Goal: Task Accomplishment & Management: Complete application form

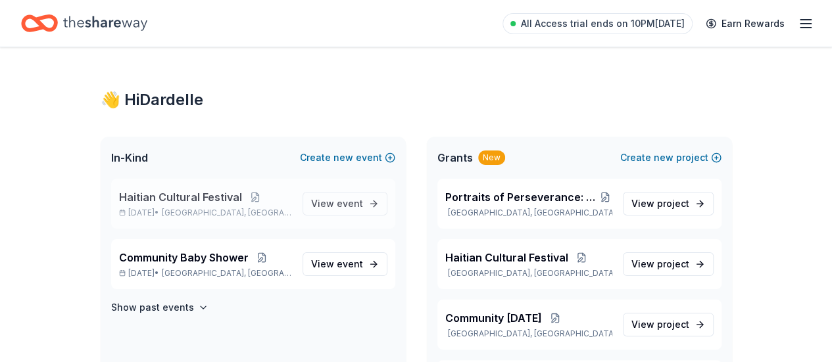
click at [225, 201] on span "Haitian Cultural Festival" at bounding box center [180, 197] width 123 height 16
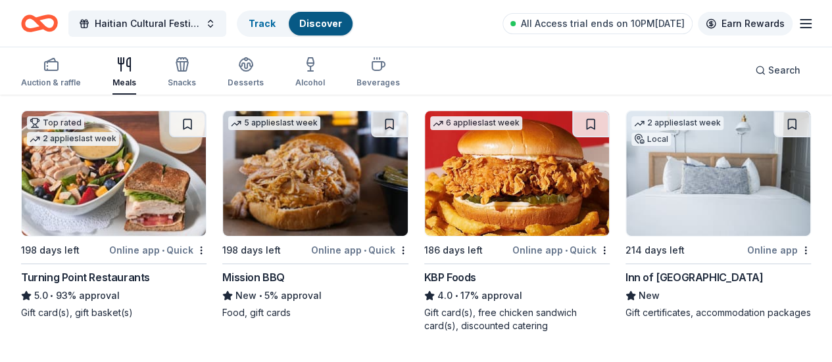
scroll to position [134, 0]
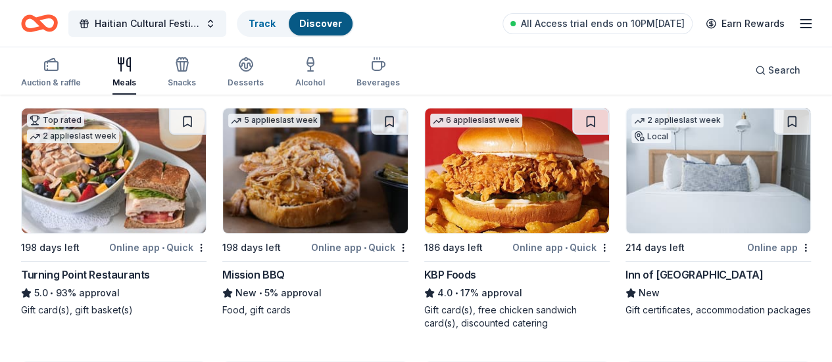
click at [109, 159] on img at bounding box center [114, 171] width 184 height 125
click at [218, 18] on button "Haitian Cultural Festival" at bounding box center [147, 24] width 158 height 26
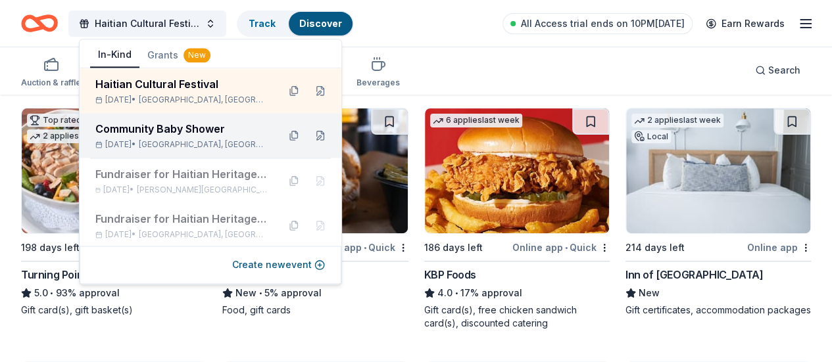
click at [202, 144] on span "[GEOGRAPHIC_DATA], [GEOGRAPHIC_DATA]" at bounding box center [203, 144] width 129 height 11
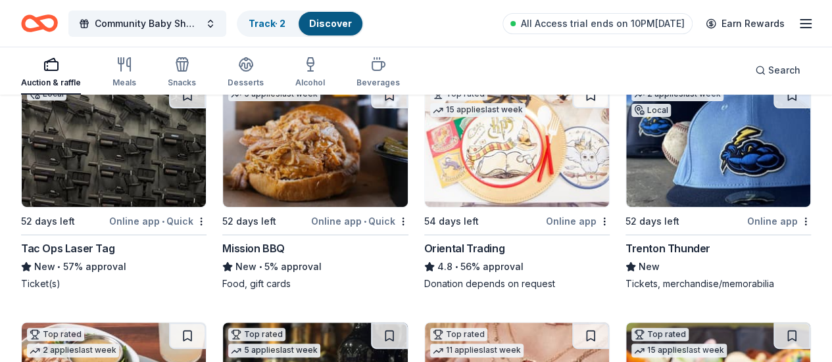
scroll to position [162, 0]
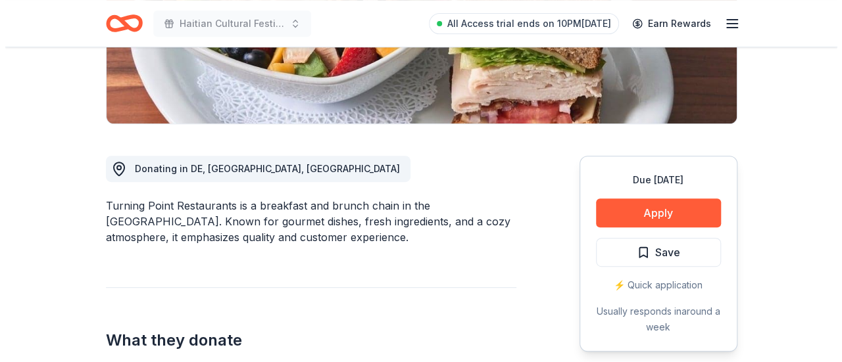
scroll to position [276, 0]
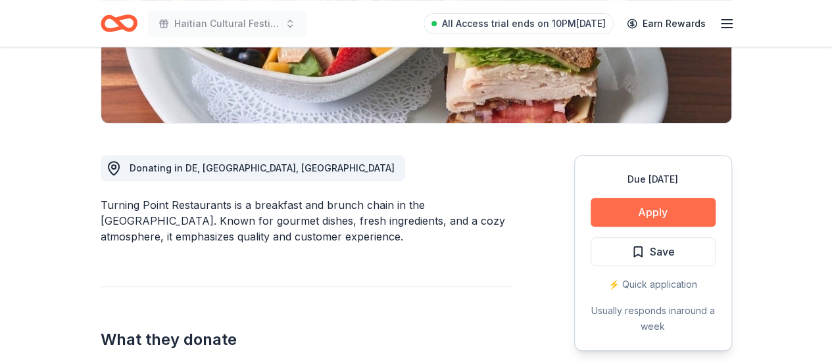
click at [697, 212] on button "Apply" at bounding box center [653, 212] width 125 height 29
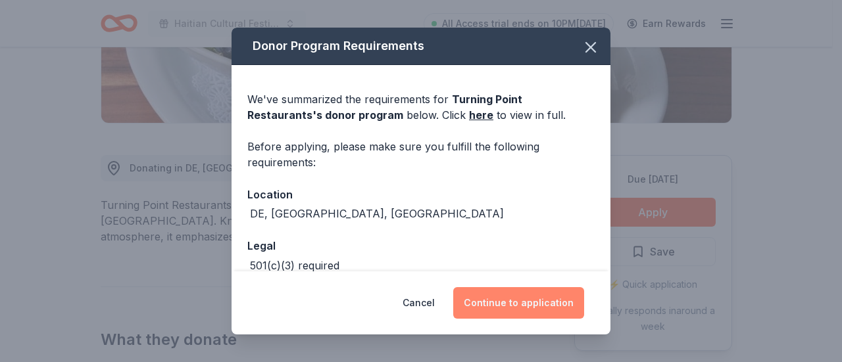
click at [541, 307] on button "Continue to application" at bounding box center [518, 303] width 131 height 32
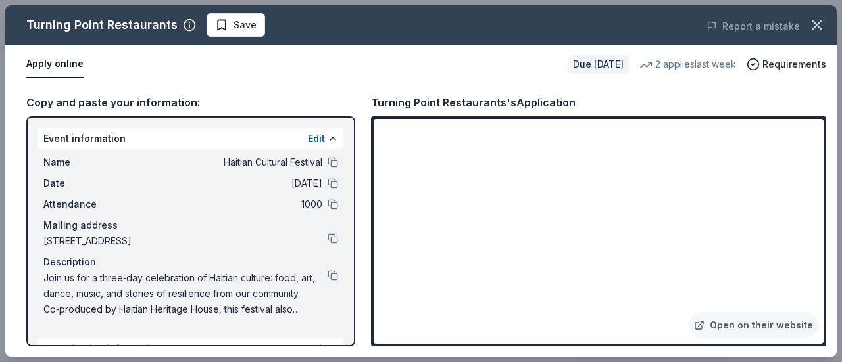
click at [316, 139] on div "Edit" at bounding box center [323, 139] width 30 height 16
click at [308, 138] on button "Edit" at bounding box center [316, 139] width 17 height 16
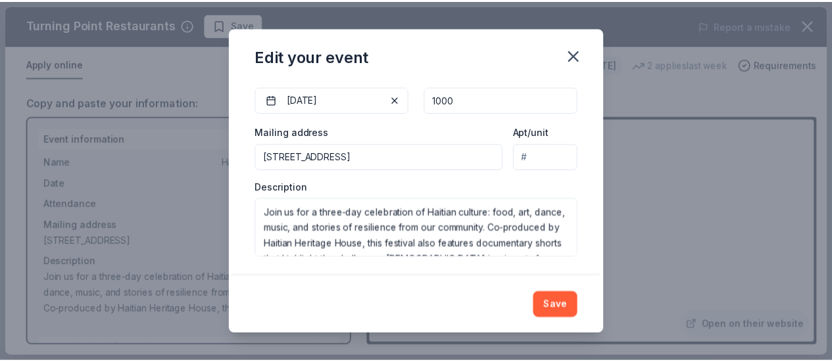
scroll to position [176, 0]
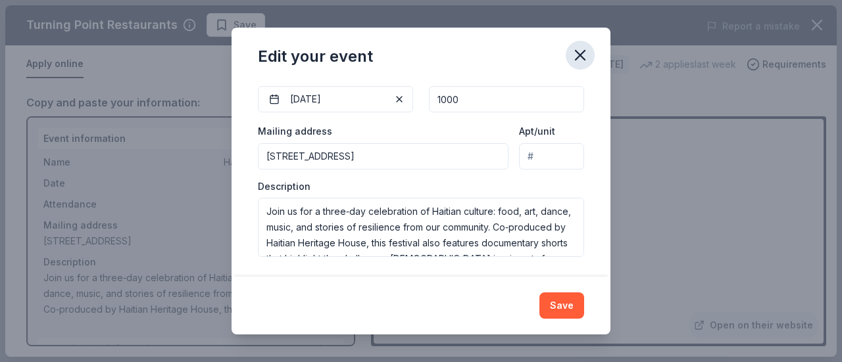
click at [586, 64] on icon "button" at bounding box center [580, 55] width 18 height 18
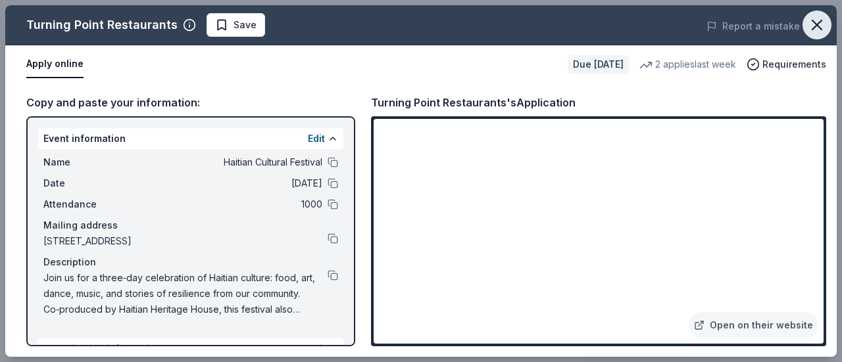
click at [817, 31] on icon "button" at bounding box center [817, 25] width 18 height 18
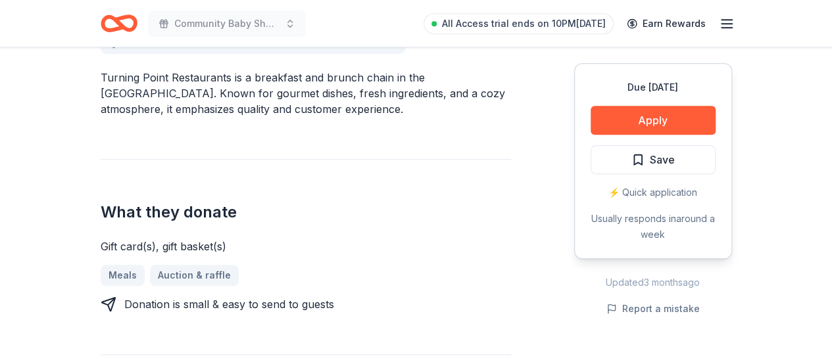
scroll to position [407, 0]
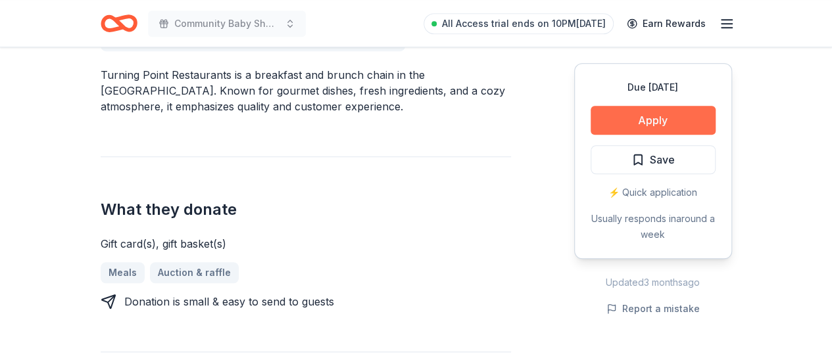
click at [673, 121] on button "Apply" at bounding box center [653, 120] width 125 height 29
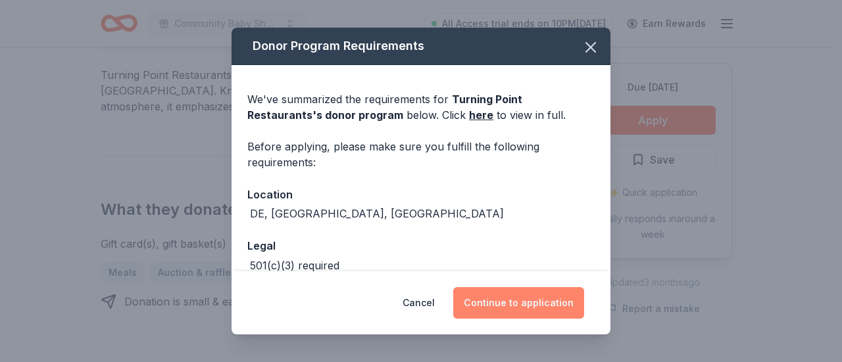
click at [521, 305] on button "Continue to application" at bounding box center [518, 303] width 131 height 32
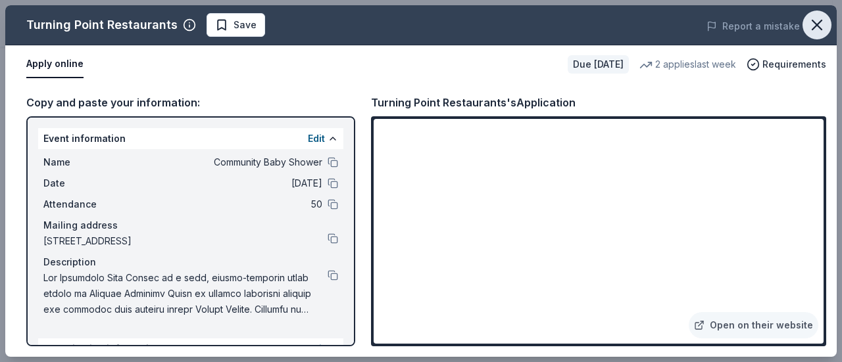
click at [822, 26] on icon "button" at bounding box center [817, 25] width 18 height 18
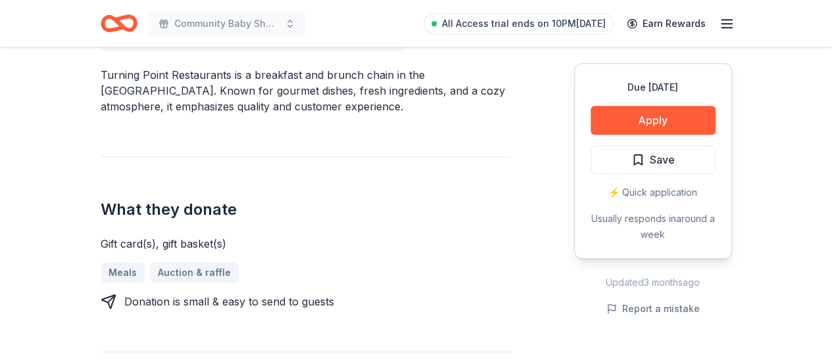
click at [110, 27] on icon "Home" at bounding box center [119, 23] width 37 height 31
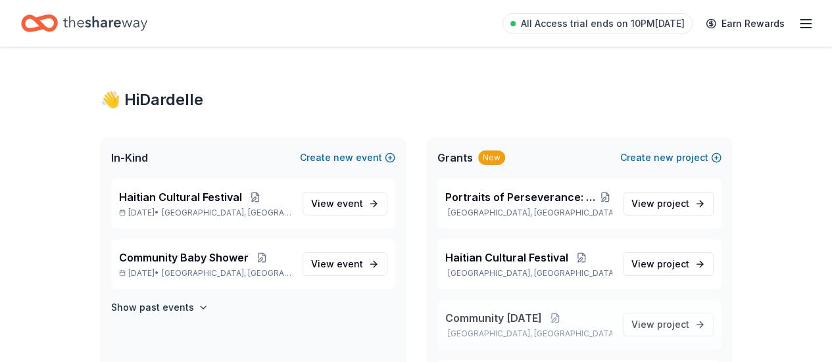
click at [527, 314] on span "Community [DATE]" at bounding box center [493, 319] width 97 height 16
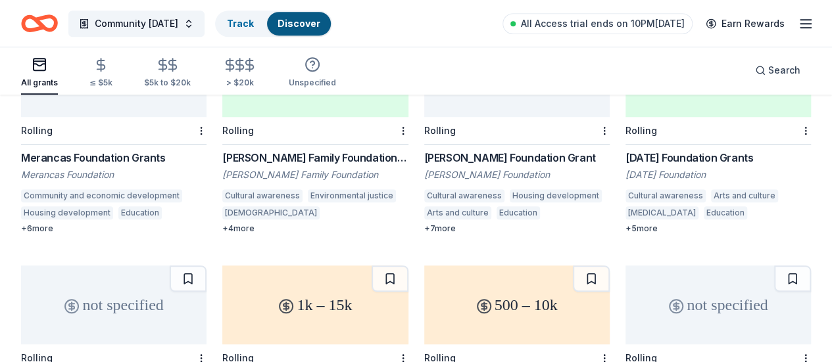
scroll to position [424, 0]
click at [222, 128] on div "Rolling" at bounding box center [315, 132] width 186 height 28
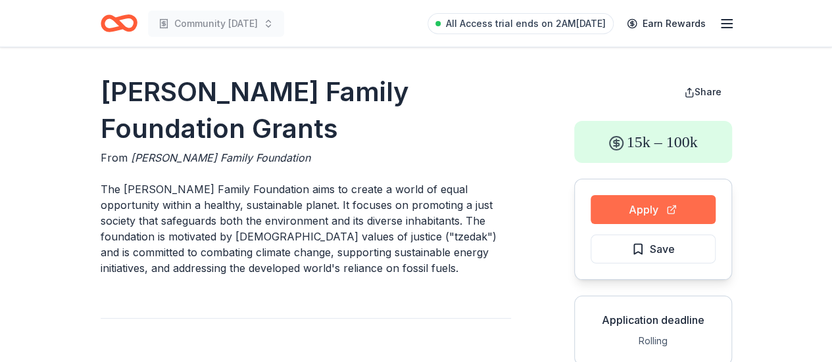
click at [686, 205] on button "Apply" at bounding box center [653, 209] width 125 height 29
